Goal: Check status: Check status

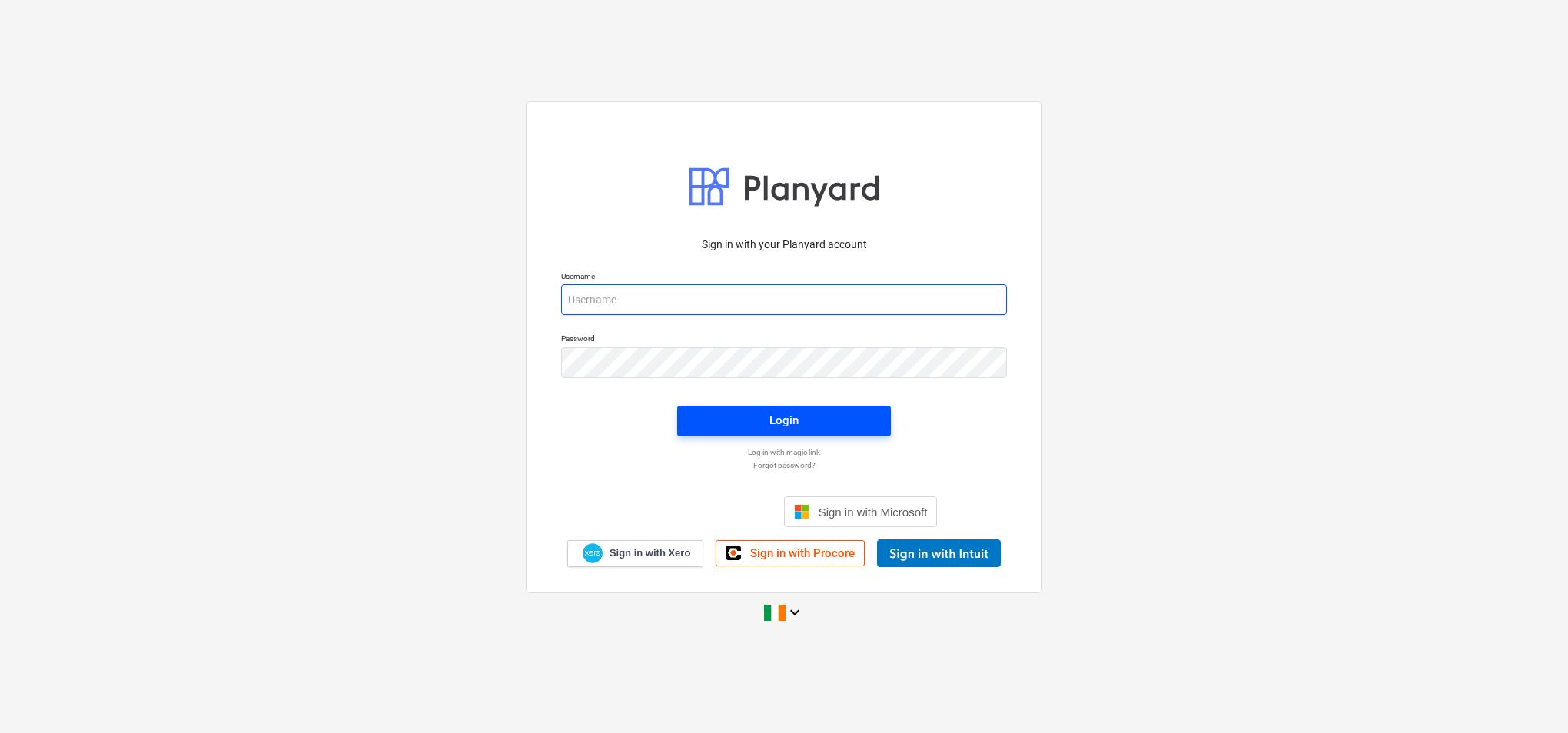
type input "[PERSON_NAME][EMAIL_ADDRESS][PERSON_NAME][DOMAIN_NAME]"
click at [791, 422] on div "Login" at bounding box center [784, 420] width 29 height 20
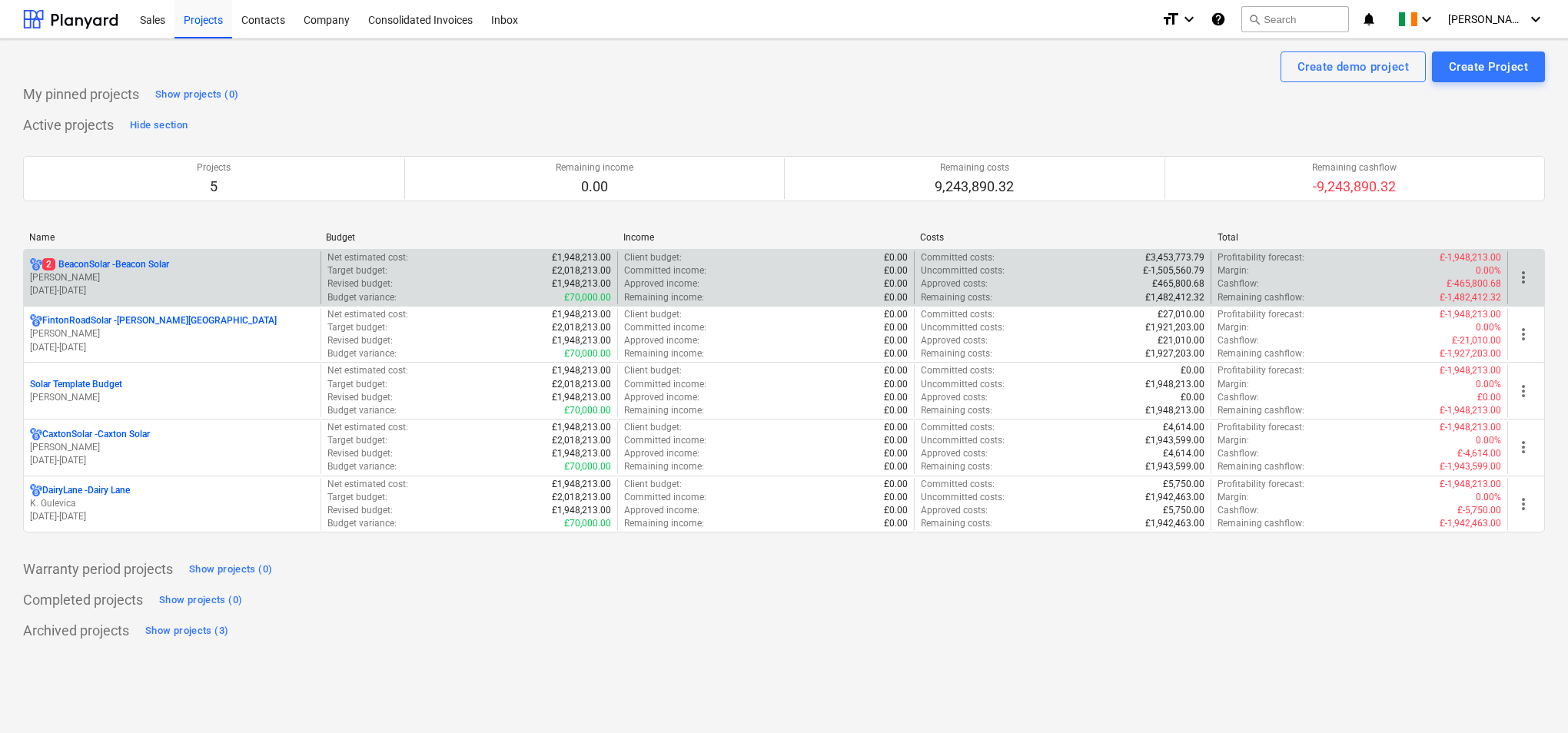
click at [201, 269] on div "2 BeaconSolar - Beacon Solar" at bounding box center [172, 265] width 284 height 13
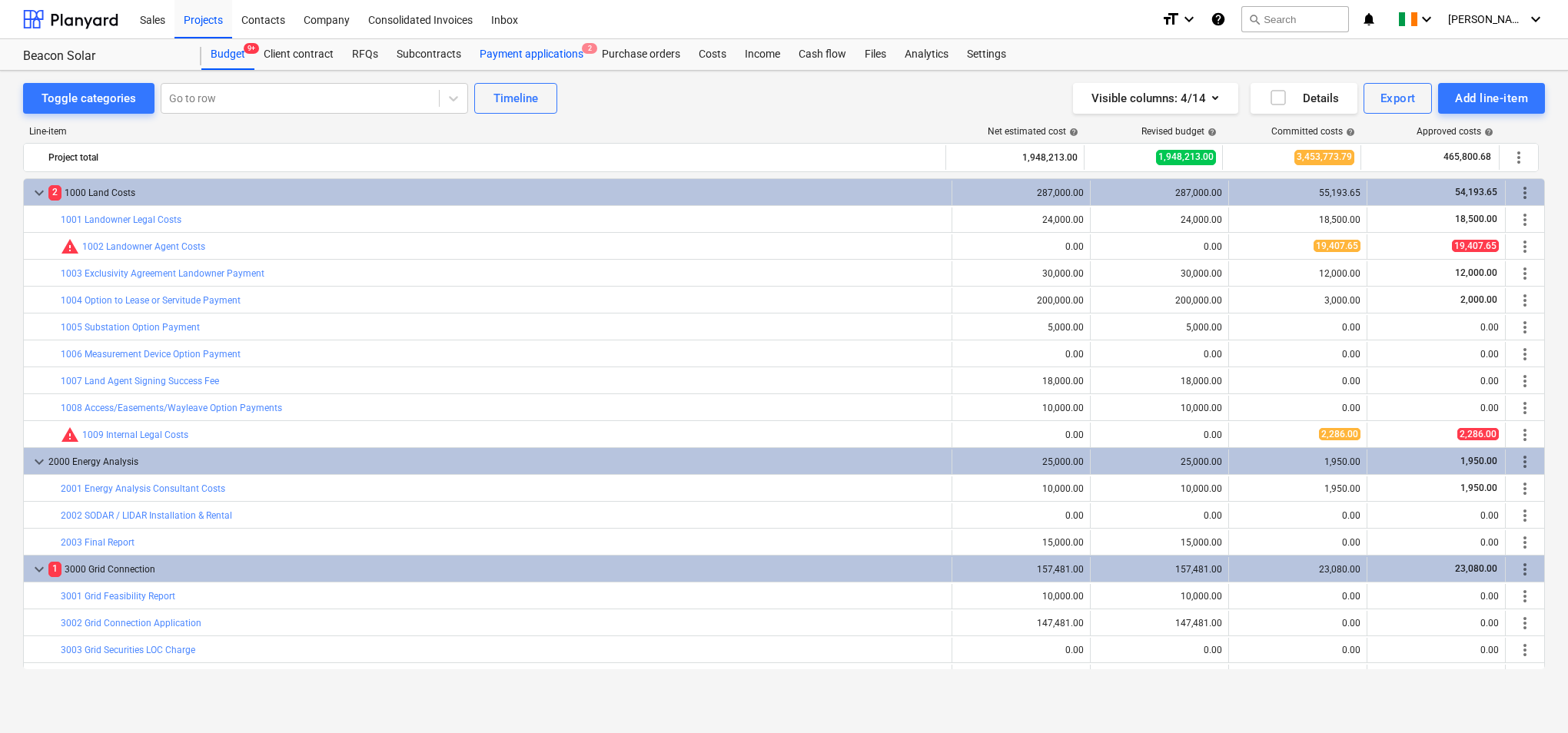
click at [541, 55] on div "Payment applications 2" at bounding box center [531, 55] width 122 height 31
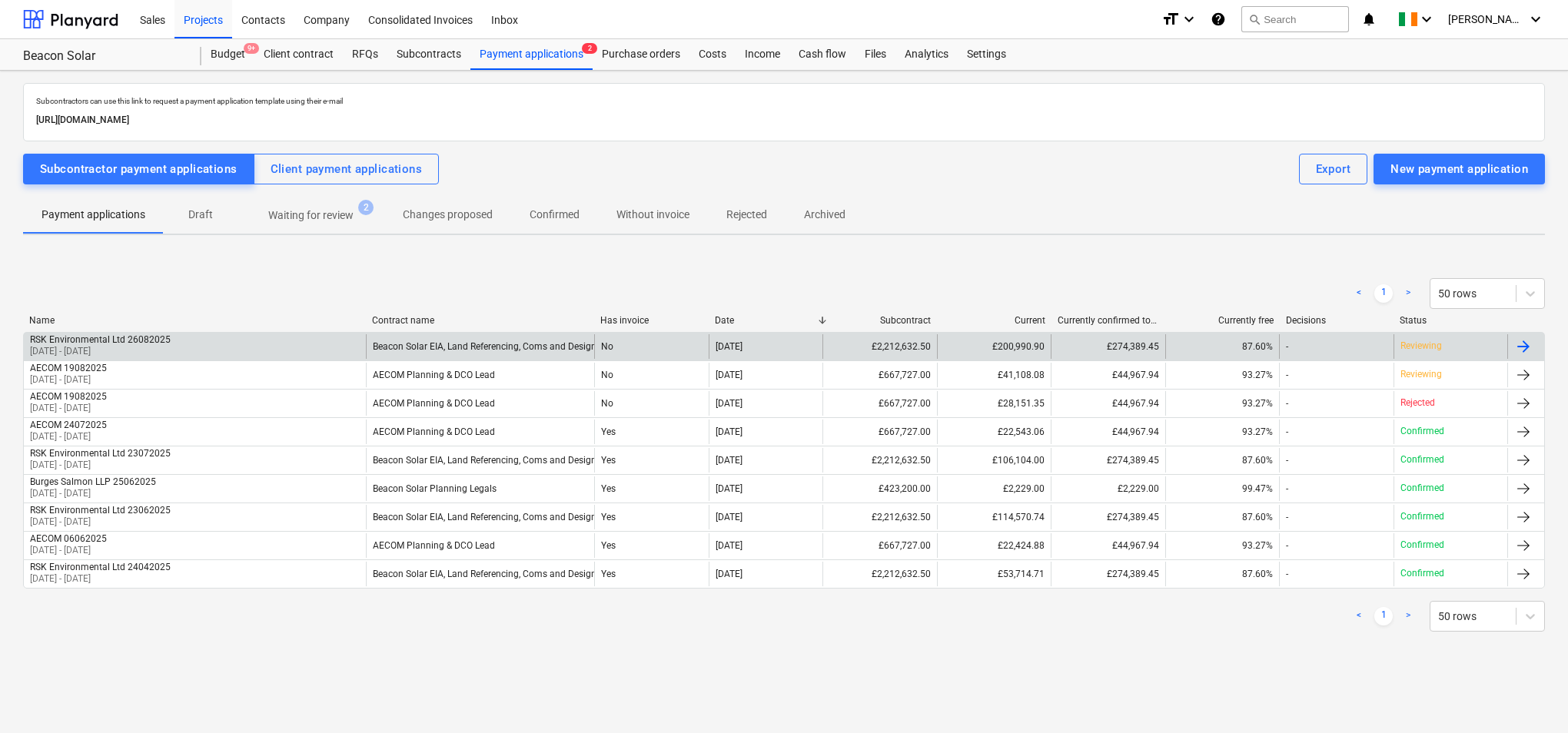
click at [991, 348] on div "£200,990.90" at bounding box center [994, 346] width 114 height 25
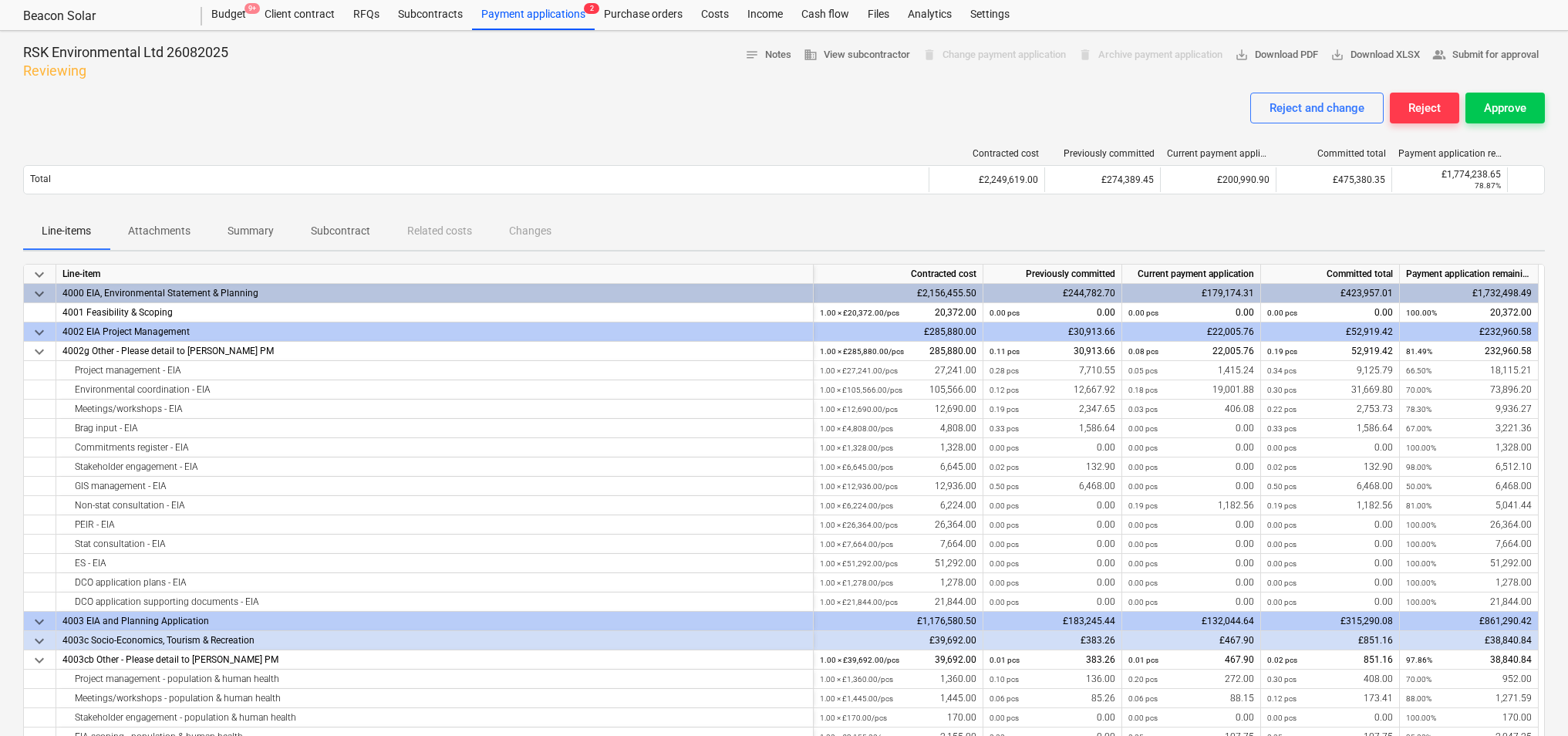
scroll to position [37, 0]
